Goal: Information Seeking & Learning: Learn about a topic

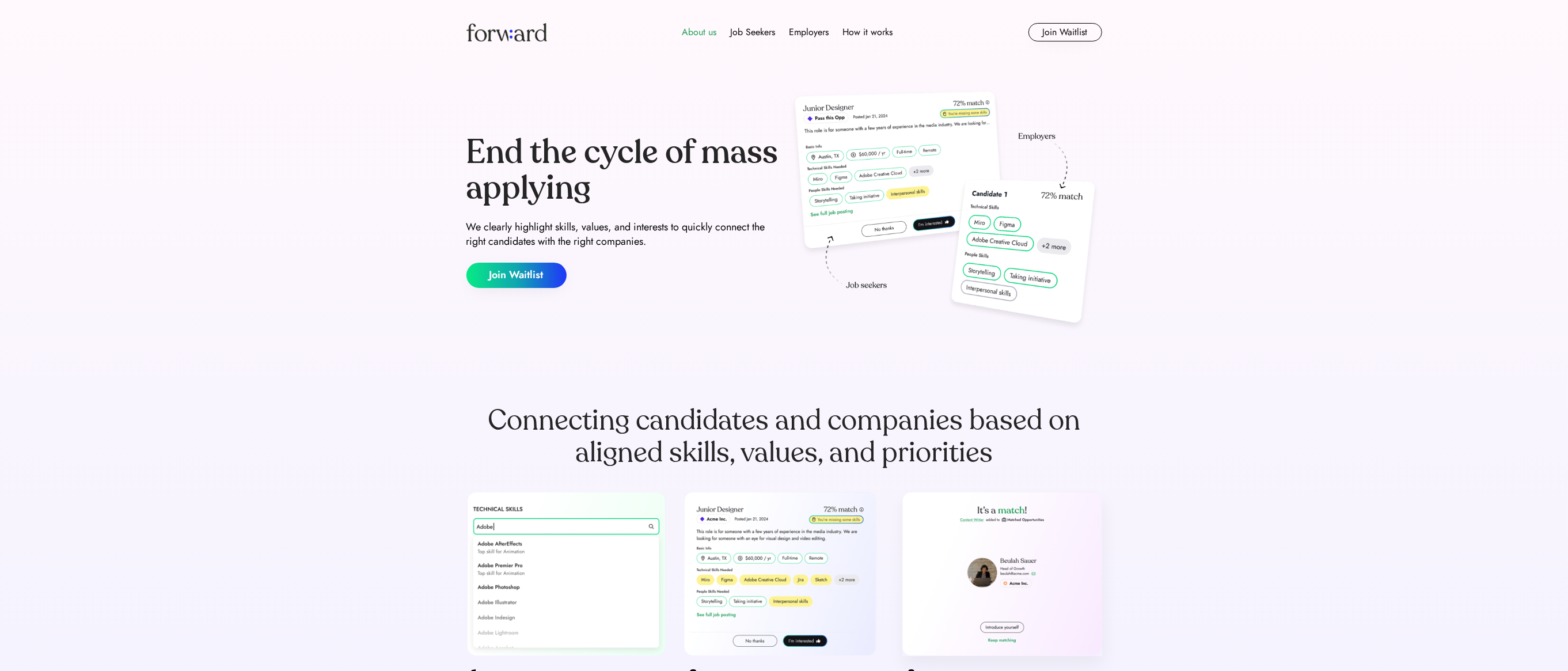
click at [706, 36] on div "About us" at bounding box center [700, 32] width 34 height 14
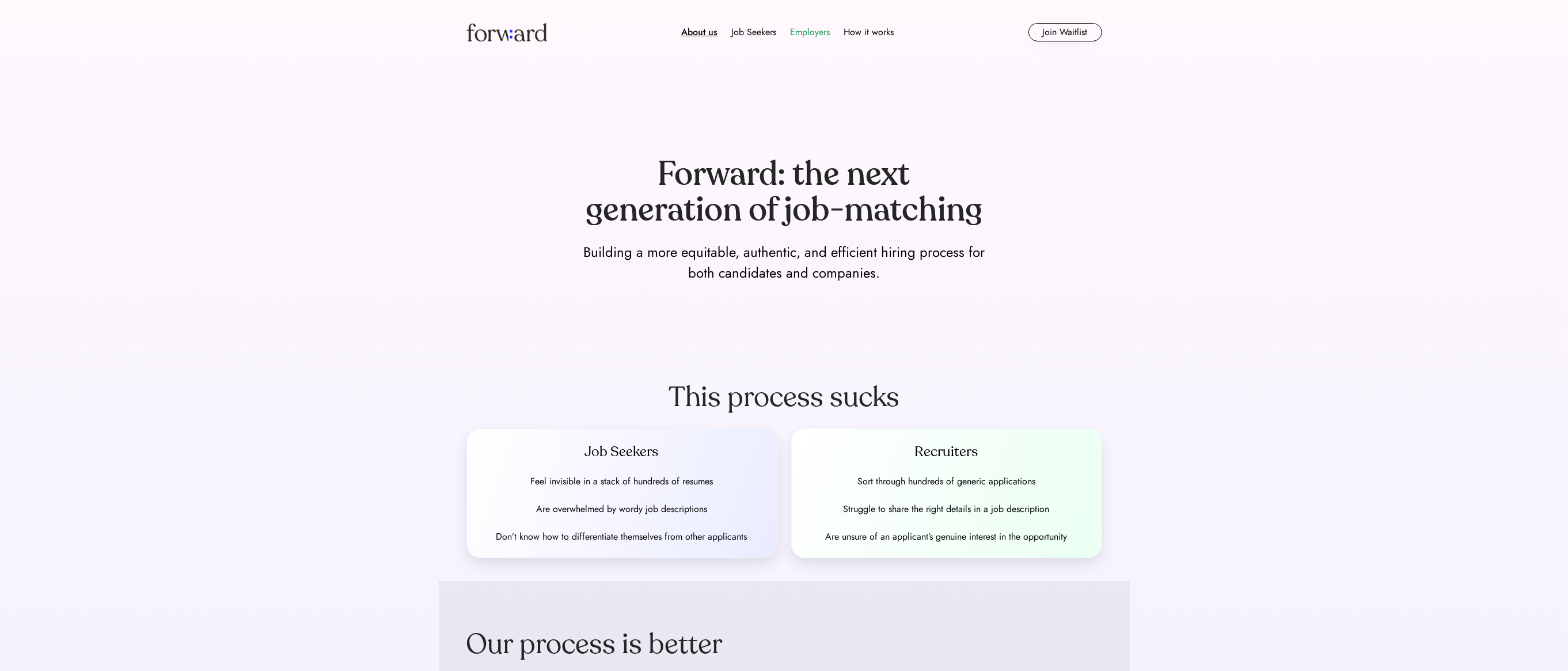
click at [827, 34] on div "Employers" at bounding box center [809, 32] width 40 height 14
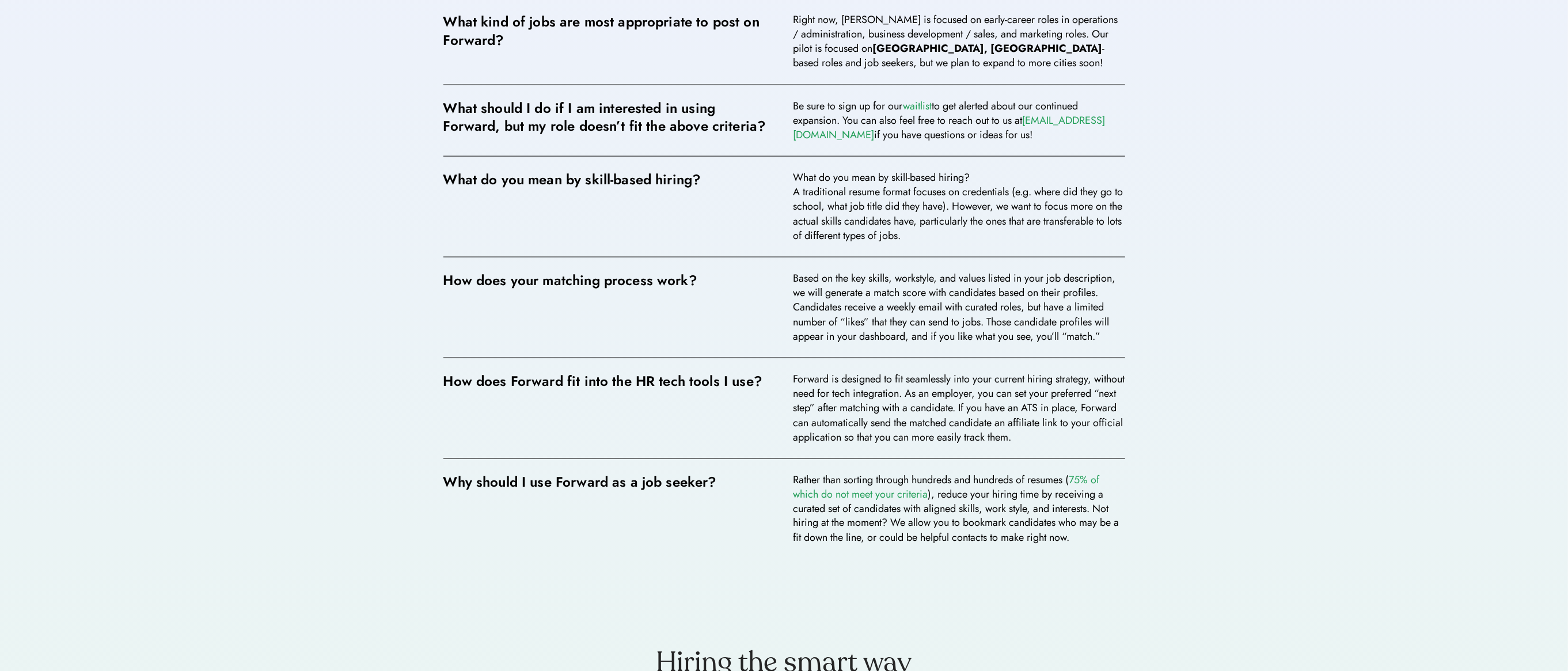
scroll to position [2108, 0]
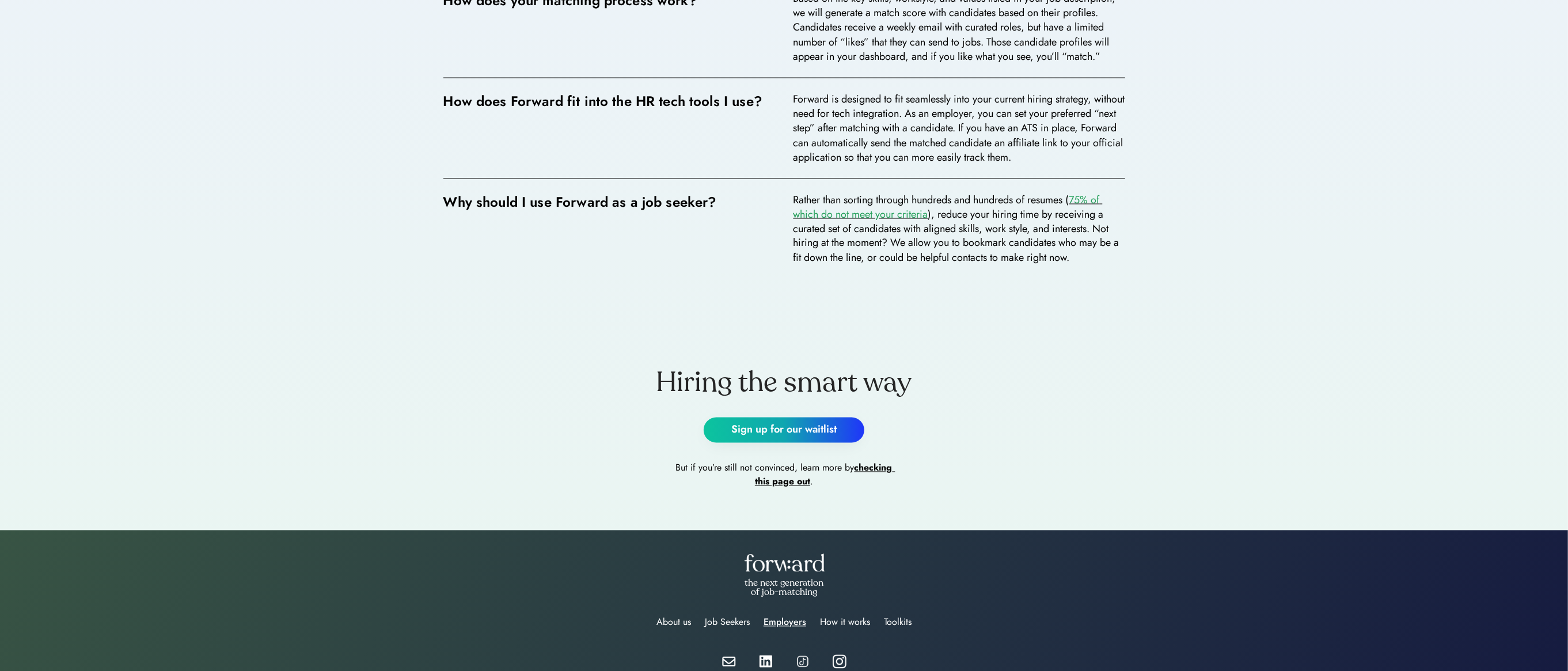
click at [1084, 217] on font "75% of which do not meet your criteria" at bounding box center [948, 207] width 309 height 29
